Goal: Task Accomplishment & Management: Manage account settings

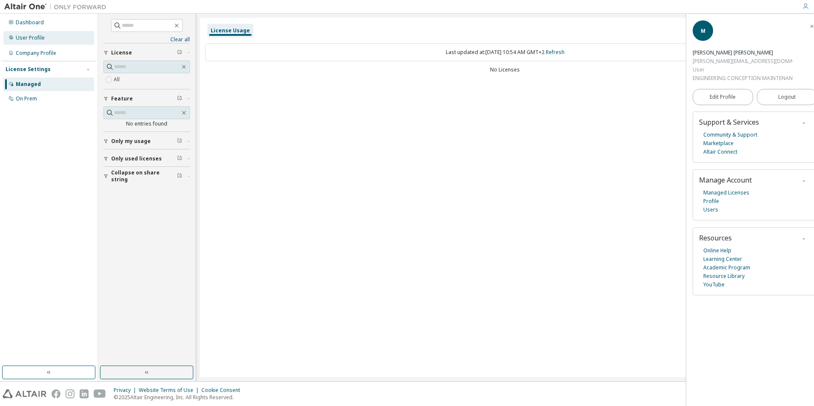
click at [19, 38] on div "User Profile" at bounding box center [30, 37] width 29 height 7
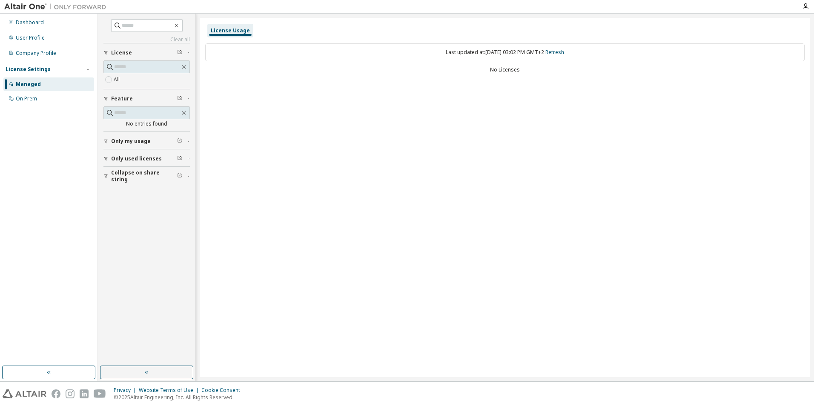
click at [197, 275] on div "Clear all Collapse on share string Only used licenses Only my usage Feature No …" at bounding box center [456, 198] width 716 height 368
click at [31, 97] on div "On Prem" at bounding box center [26, 98] width 21 height 7
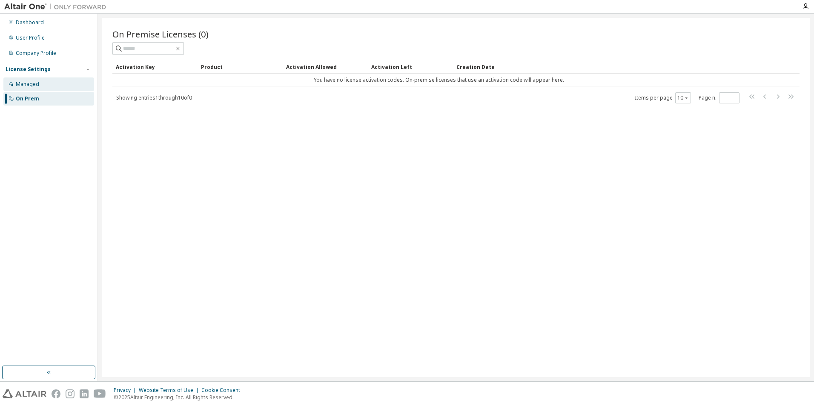
click at [40, 82] on div "Managed" at bounding box center [48, 84] width 91 height 14
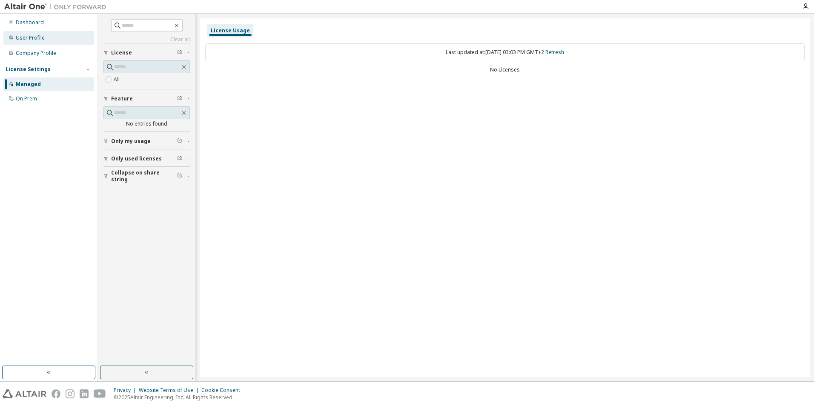
click at [34, 38] on div "User Profile" at bounding box center [30, 37] width 29 height 7
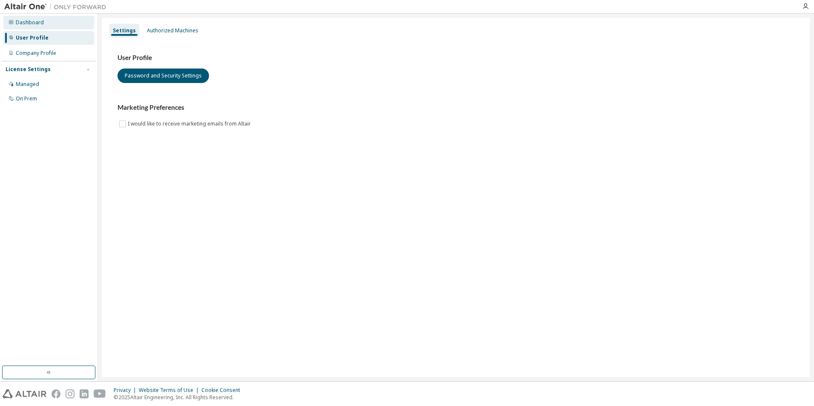
click at [31, 22] on div "Dashboard" at bounding box center [30, 22] width 28 height 7
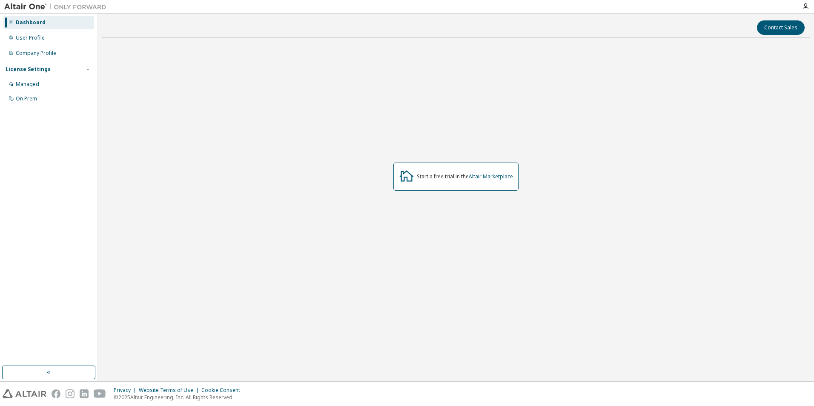
click at [38, 66] on div "License Settings" at bounding box center [28, 69] width 45 height 7
click at [31, 81] on div "Managed" at bounding box center [27, 84] width 23 height 7
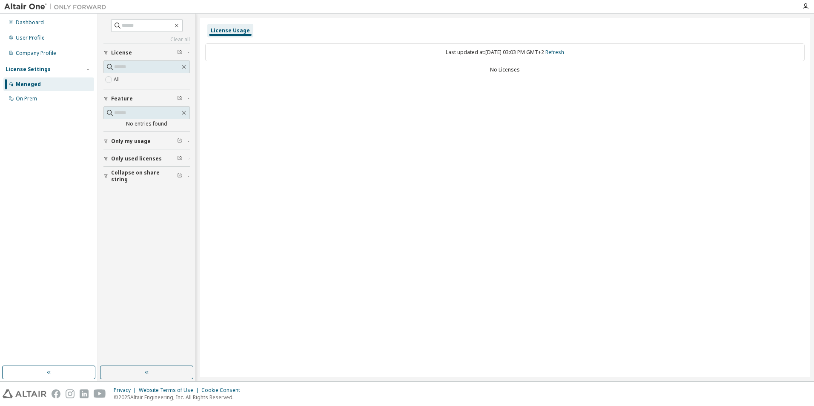
click at [106, 141] on icon "button" at bounding box center [105, 142] width 3 height 4
click at [109, 184] on div "button" at bounding box center [107, 183] width 8 height 5
click at [109, 226] on div "button" at bounding box center [107, 225] width 8 height 5
click at [804, 8] on icon "button" at bounding box center [805, 6] width 7 height 7
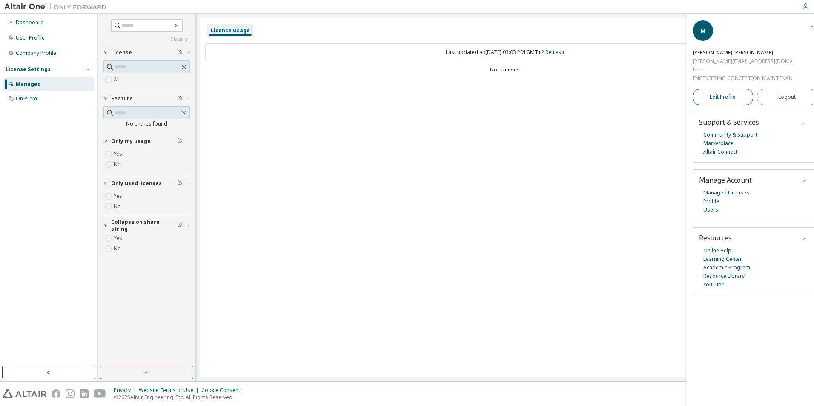
click at [727, 98] on span "Edit Profile" at bounding box center [723, 97] width 26 height 7
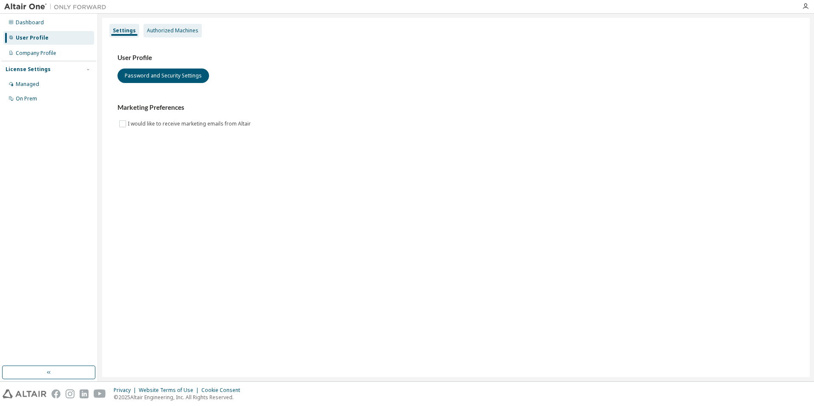
click at [164, 30] on div "Authorized Machines" at bounding box center [173, 30] width 52 height 7
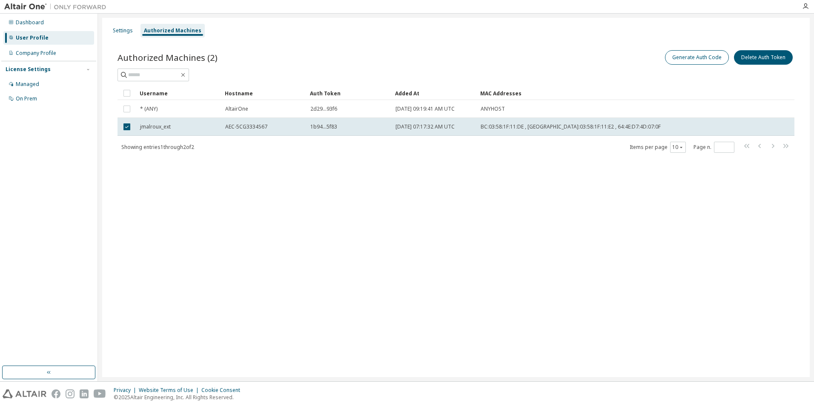
drag, startPoint x: 688, startPoint y: 47, endPoint x: 688, endPoint y: 52, distance: 4.7
click at [688, 47] on div "Authorized Machines (2) Generate Auth Code Delete Auth Token Clear Load Save Sa…" at bounding box center [455, 106] width 697 height 137
click at [689, 56] on button "Generate Auth Code" at bounding box center [697, 57] width 64 height 14
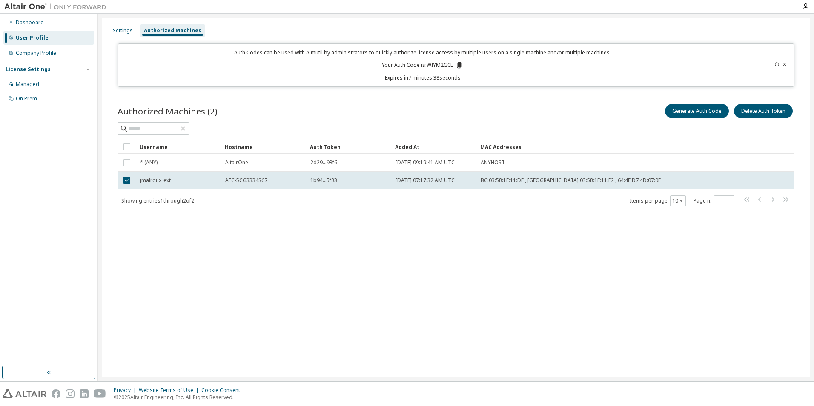
click at [607, 389] on div "Privacy Website Terms of Use Cookie Consent © 2025 Altair Engineering, Inc. All…" at bounding box center [407, 394] width 814 height 24
click at [43, 83] on div "Managed" at bounding box center [48, 84] width 91 height 14
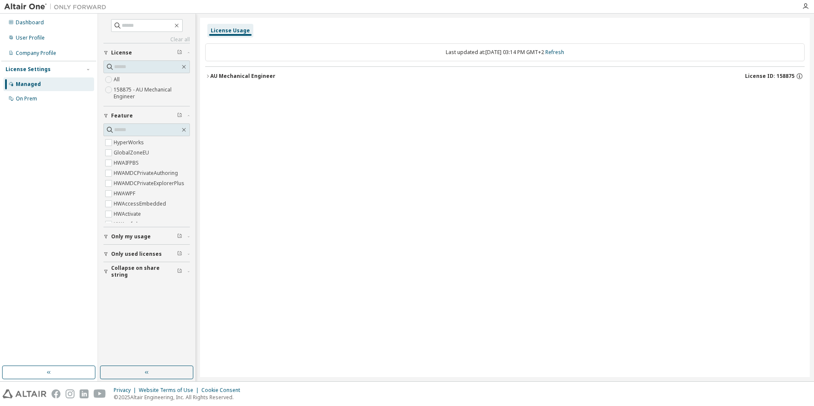
click at [212, 75] on div "AU Mechanical Engineer" at bounding box center [242, 76] width 65 height 7
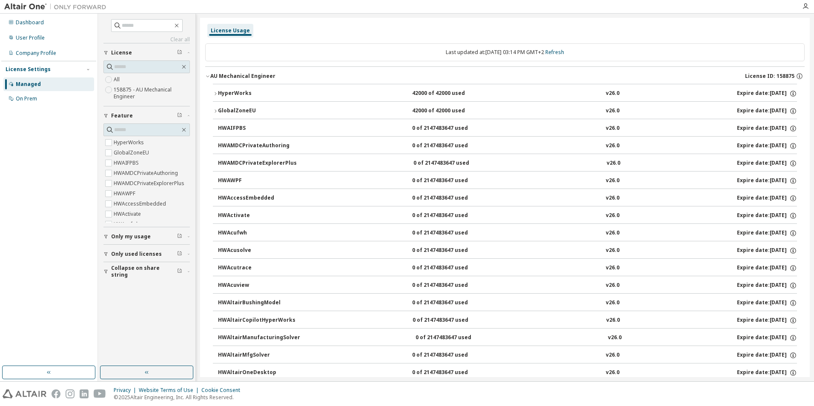
click at [215, 92] on icon "button" at bounding box center [215, 93] width 5 height 5
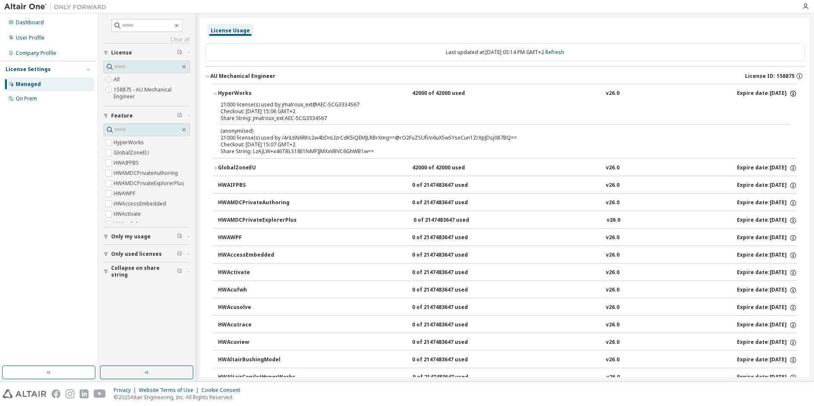
click at [793, 93] on icon "button" at bounding box center [793, 92] width 1 height 1
